Goal: Information Seeking & Learning: Learn about a topic

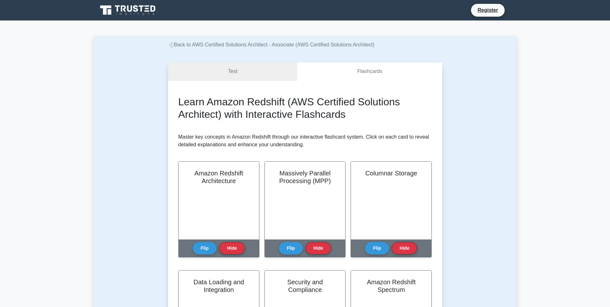
click at [244, 76] on link "Test" at bounding box center [232, 71] width 129 height 18
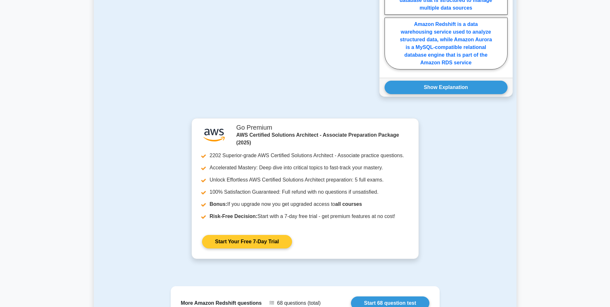
scroll to position [656, 0]
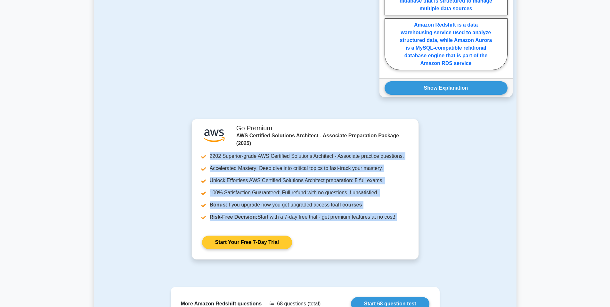
drag, startPoint x: 431, startPoint y: 146, endPoint x: 214, endPoint y: 159, distance: 218.0
click at [214, 159] on div ".st0{fill:#252F3E;} .st1{fill-rule:evenodd;clip-rule:evenodd;fill:#FF9900;} Go …" at bounding box center [305, 194] width 423 height 149
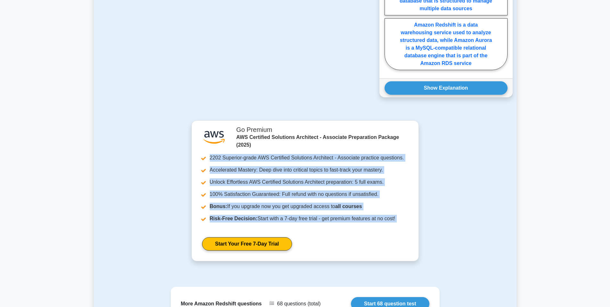
click at [458, 161] on div ".st0{fill:#252F3E;} .st1{fill-rule:evenodd;clip-rule:evenodd;fill:#FF9900;} Go …" at bounding box center [305, 194] width 423 height 149
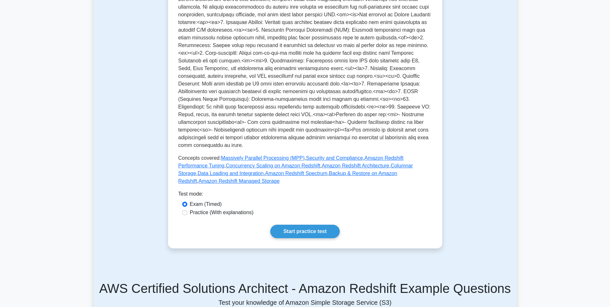
scroll to position [156, 0]
click at [295, 226] on link "Start practice test" at bounding box center [305, 232] width 70 height 13
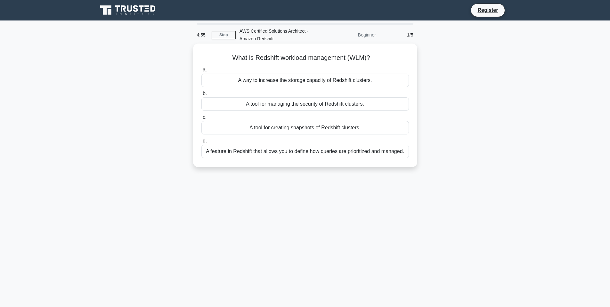
drag, startPoint x: 282, startPoint y: 56, endPoint x: 385, endPoint y: 58, distance: 102.3
click at [385, 58] on h5 "What is Redshift workload management (WLM)? .spinner_0XTQ{transform-origin:cent…" at bounding box center [305, 58] width 209 height 8
click at [358, 152] on div "A feature in Redshift that allows you to define how queries are prioritized and…" at bounding box center [306, 151] width 208 height 13
click at [202, 143] on input "d. A feature in Redshift that allows you to define how queries are prioritized …" at bounding box center [202, 141] width 0 height 4
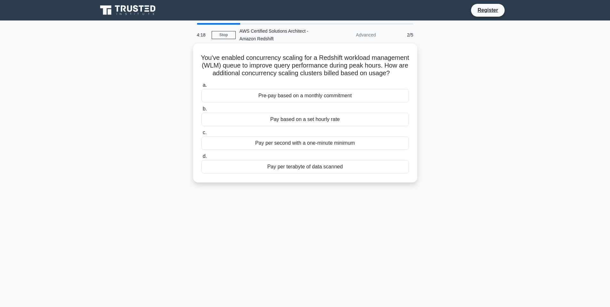
click at [255, 72] on h5 "You've enabled concurrency scaling for a Redshift workload management (WLM) que…" at bounding box center [305, 66] width 209 height 24
drag, startPoint x: 293, startPoint y: 73, endPoint x: 397, endPoint y: 71, distance: 104.2
click at [397, 71] on h5 "You've enabled concurrency scaling for a Redshift workload management (WLM) que…" at bounding box center [305, 66] width 209 height 24
click at [397, 71] on icon ".spinner_0XTQ{transform-origin:center;animation:spinner_y6GP .75s linear infini…" at bounding box center [394, 74] width 8 height 8
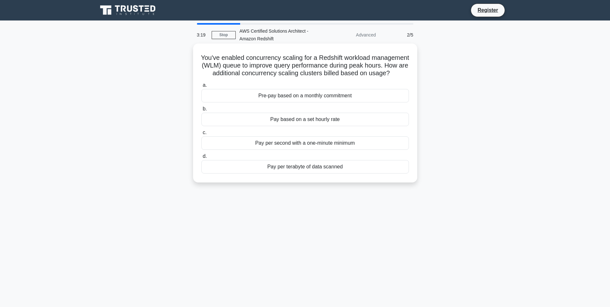
click at [315, 145] on div "Pay per second with a one-minute minimum" at bounding box center [306, 143] width 208 height 13
click at [202, 135] on input "c. Pay per second with a one-minute minimum" at bounding box center [202, 133] width 0 height 4
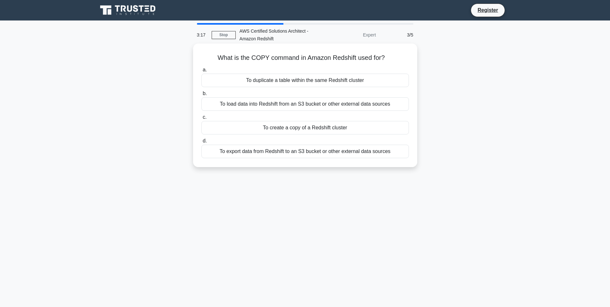
click at [270, 129] on div "To create a copy of a Redshift cluster" at bounding box center [306, 127] width 208 height 13
click at [202, 120] on input "c. To create a copy of a Redshift cluster" at bounding box center [202, 117] width 0 height 4
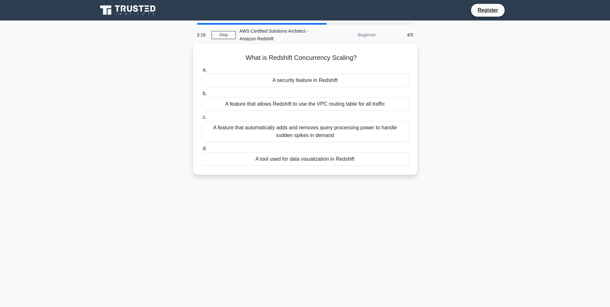
click at [270, 129] on div "A feature that automatically adds and removes query processing power to handle …" at bounding box center [306, 131] width 208 height 21
click at [202, 120] on input "c. A feature that automatically adds and removes query processing power to hand…" at bounding box center [202, 117] width 0 height 4
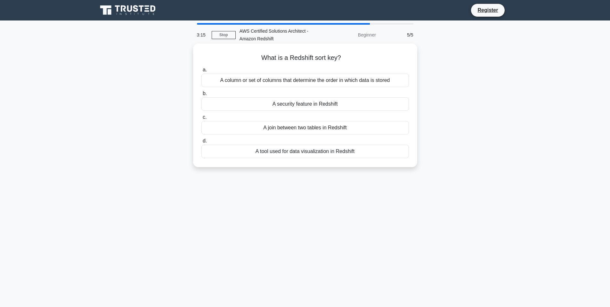
click at [285, 152] on div "A tool used for data visualization in Redshift" at bounding box center [306, 151] width 208 height 13
click at [202, 143] on input "d. A tool used for data visualization in Redshift" at bounding box center [202, 141] width 0 height 4
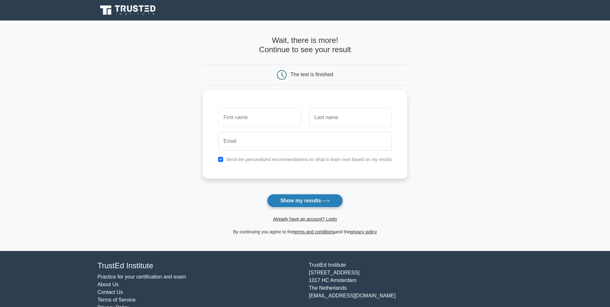
click at [303, 203] on button "Show my results" at bounding box center [305, 200] width 76 height 13
